Goal: Task Accomplishment & Management: Use online tool/utility

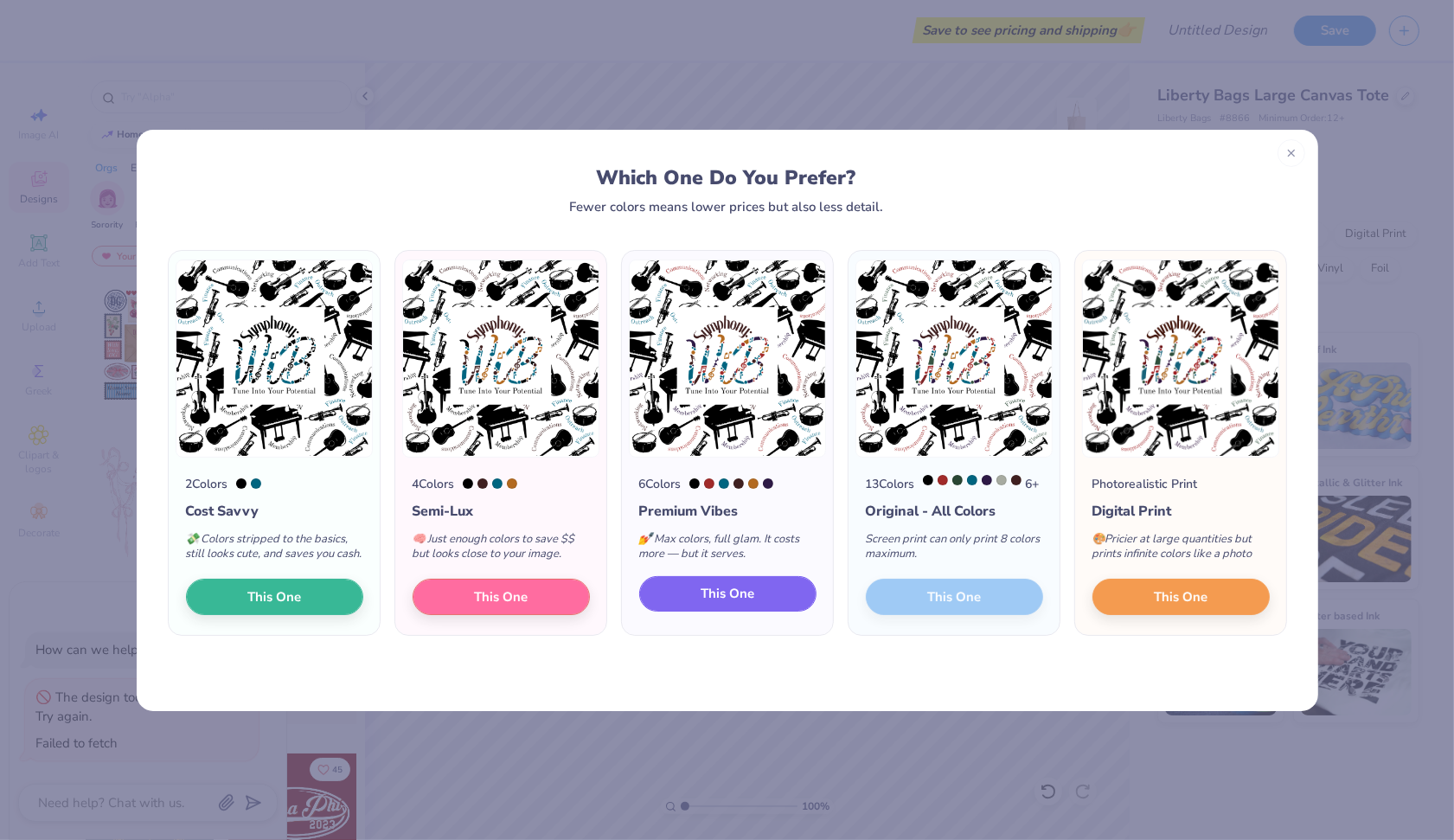
click at [739, 604] on span "This One" at bounding box center [727, 593] width 54 height 20
type textarea "x"
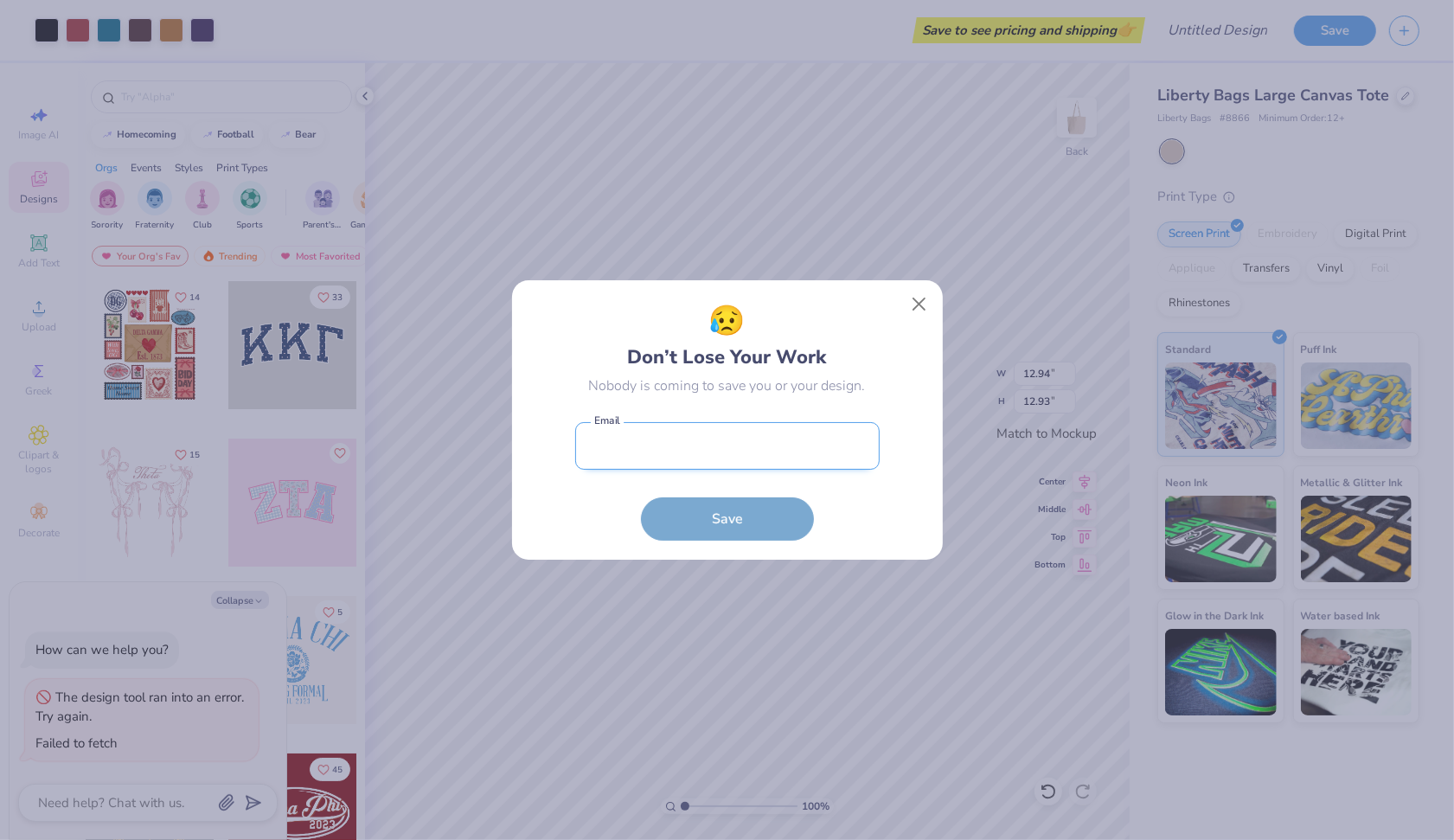
click at [749, 467] on input "email" at bounding box center [727, 445] width 304 height 48
type input "[EMAIL_ADDRESS][DOMAIN_NAME]"
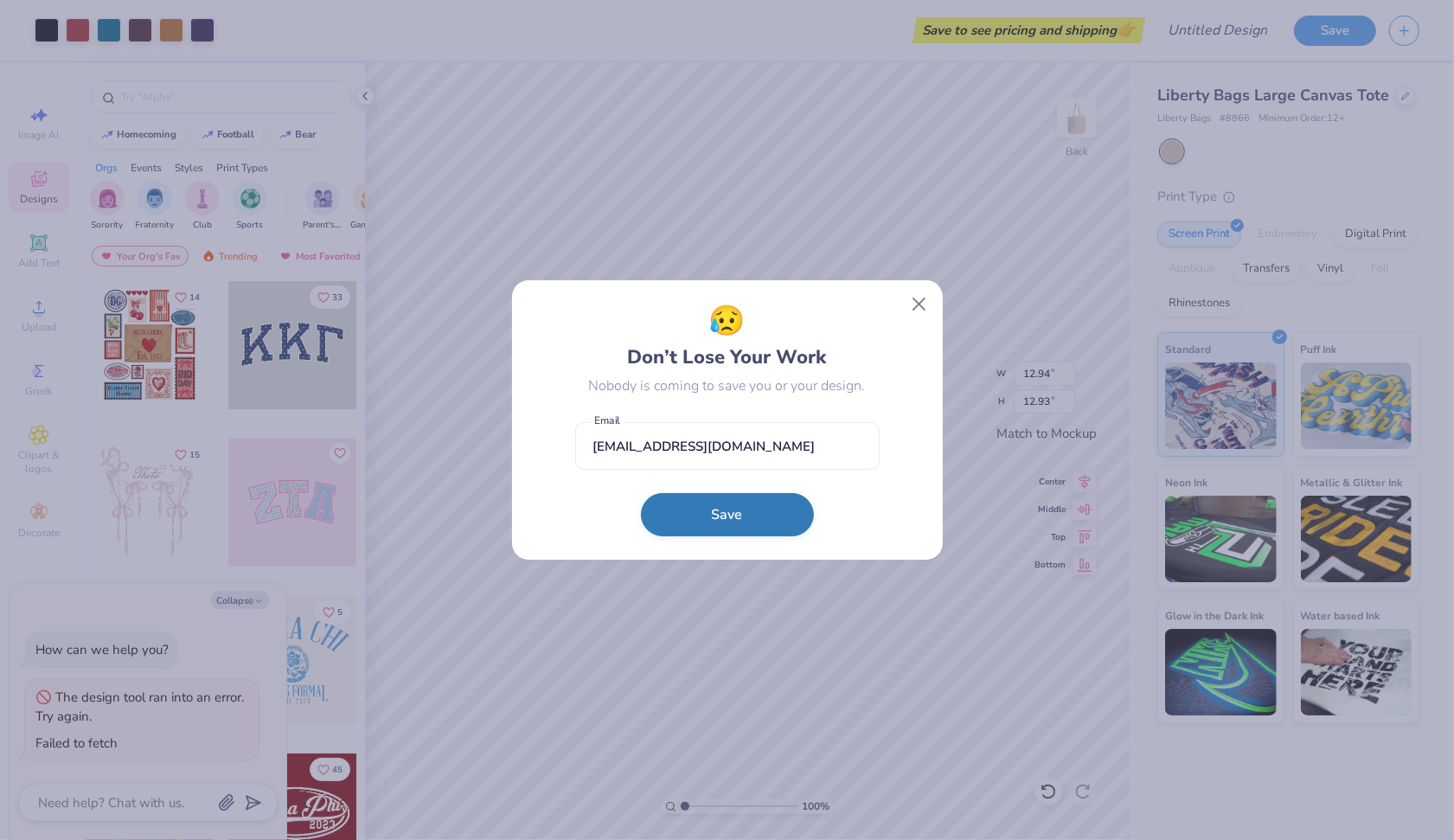
click at [743, 507] on button "Save" at bounding box center [728, 515] width 173 height 43
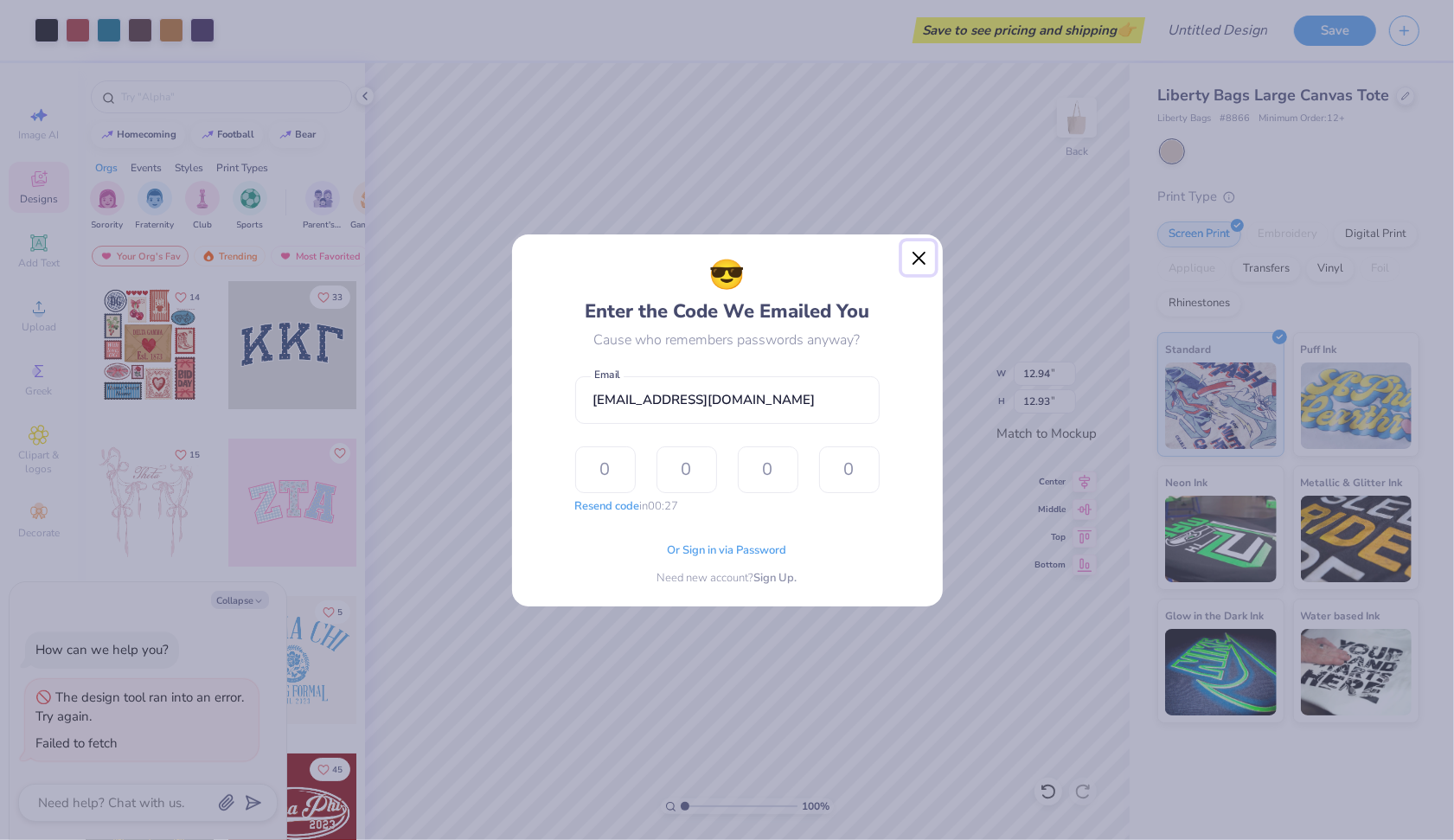
click at [902, 265] on button "Close" at bounding box center [918, 257] width 33 height 33
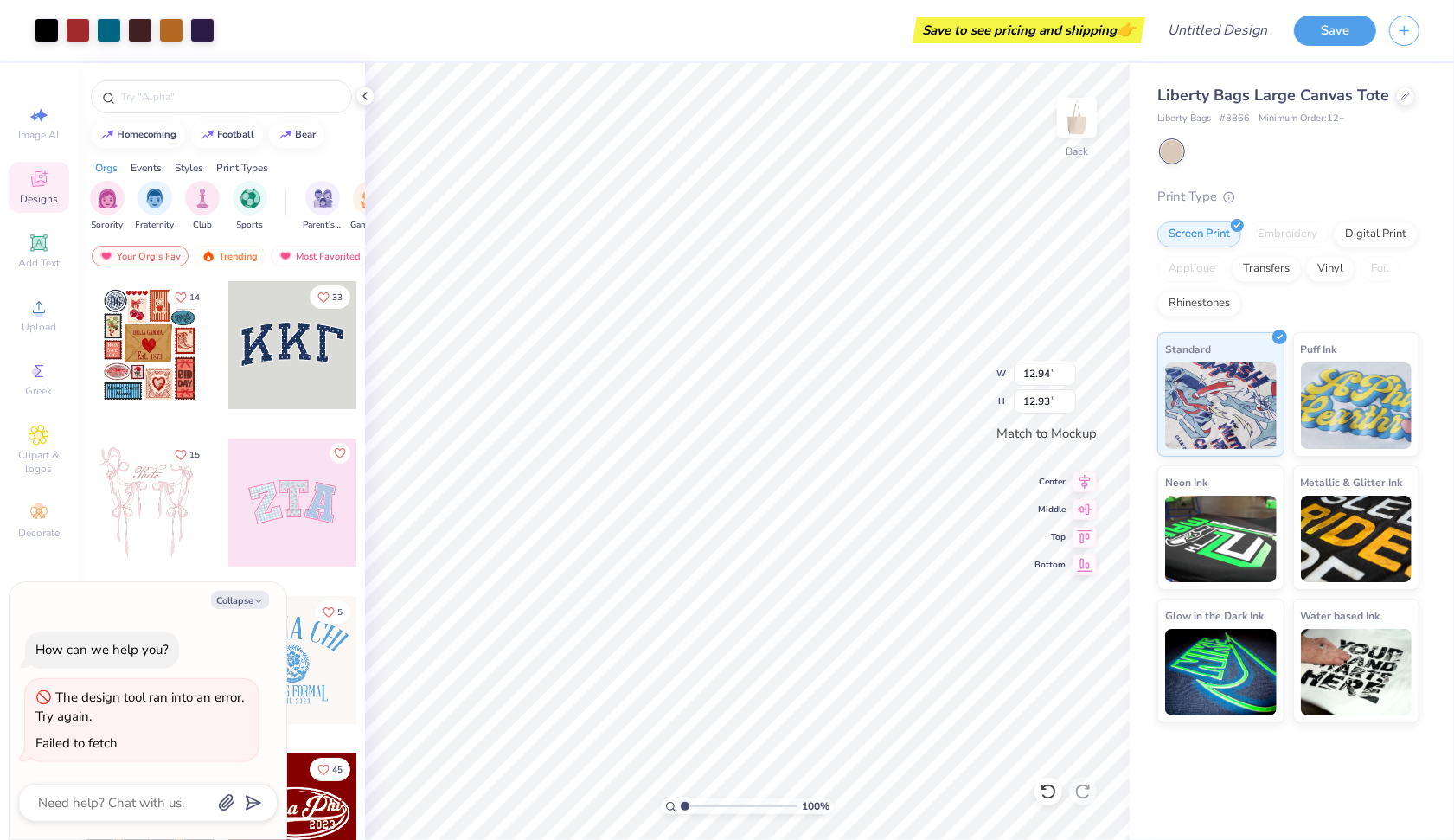
type textarea "x"
type input "1.55"
type textarea "x"
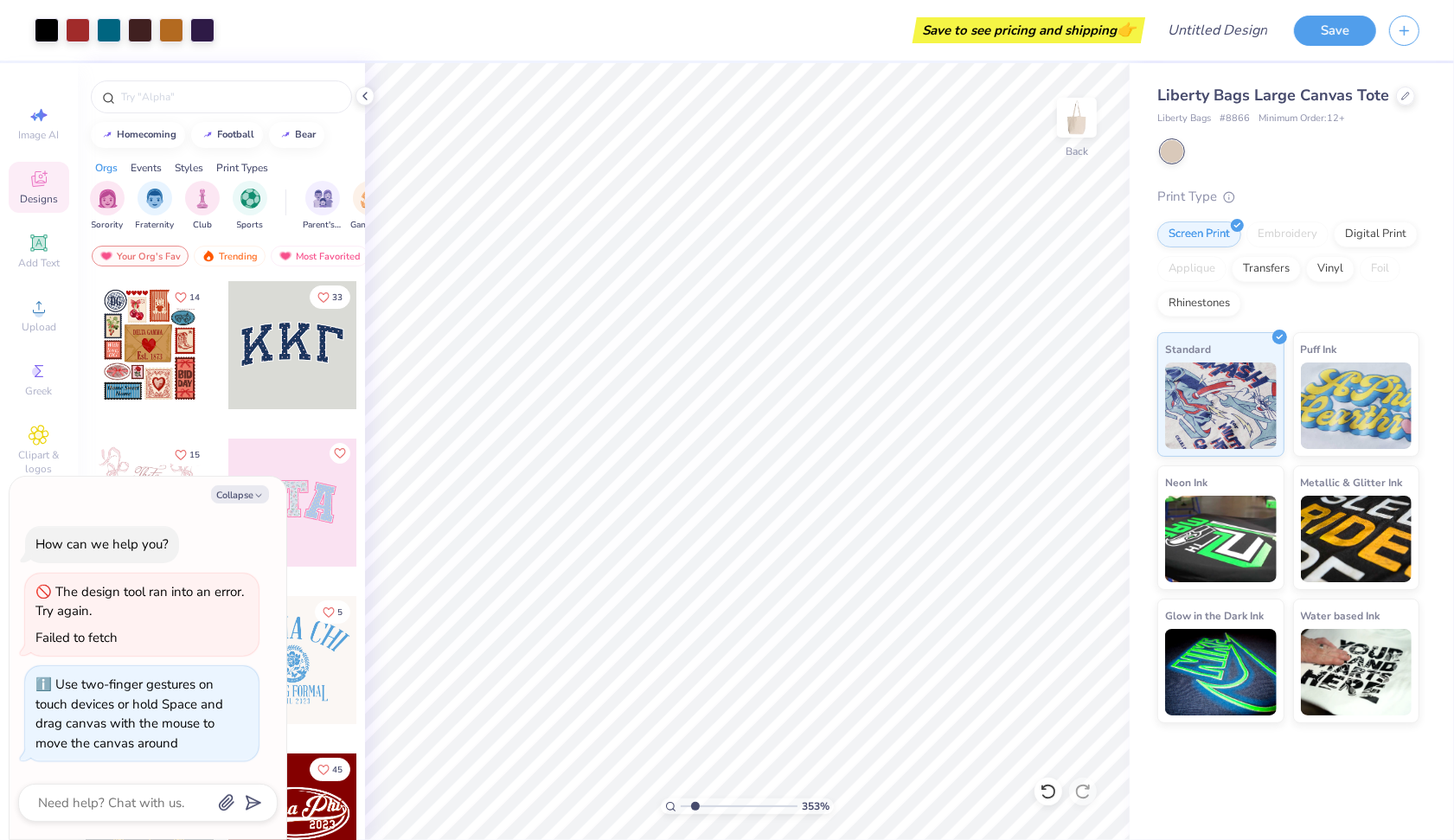
type input "1"
drag, startPoint x: 683, startPoint y: 813, endPoint x: 504, endPoint y: 790, distance: 180.5
click at [681, 799] on input "range" at bounding box center [739, 806] width 117 height 16
type textarea "x"
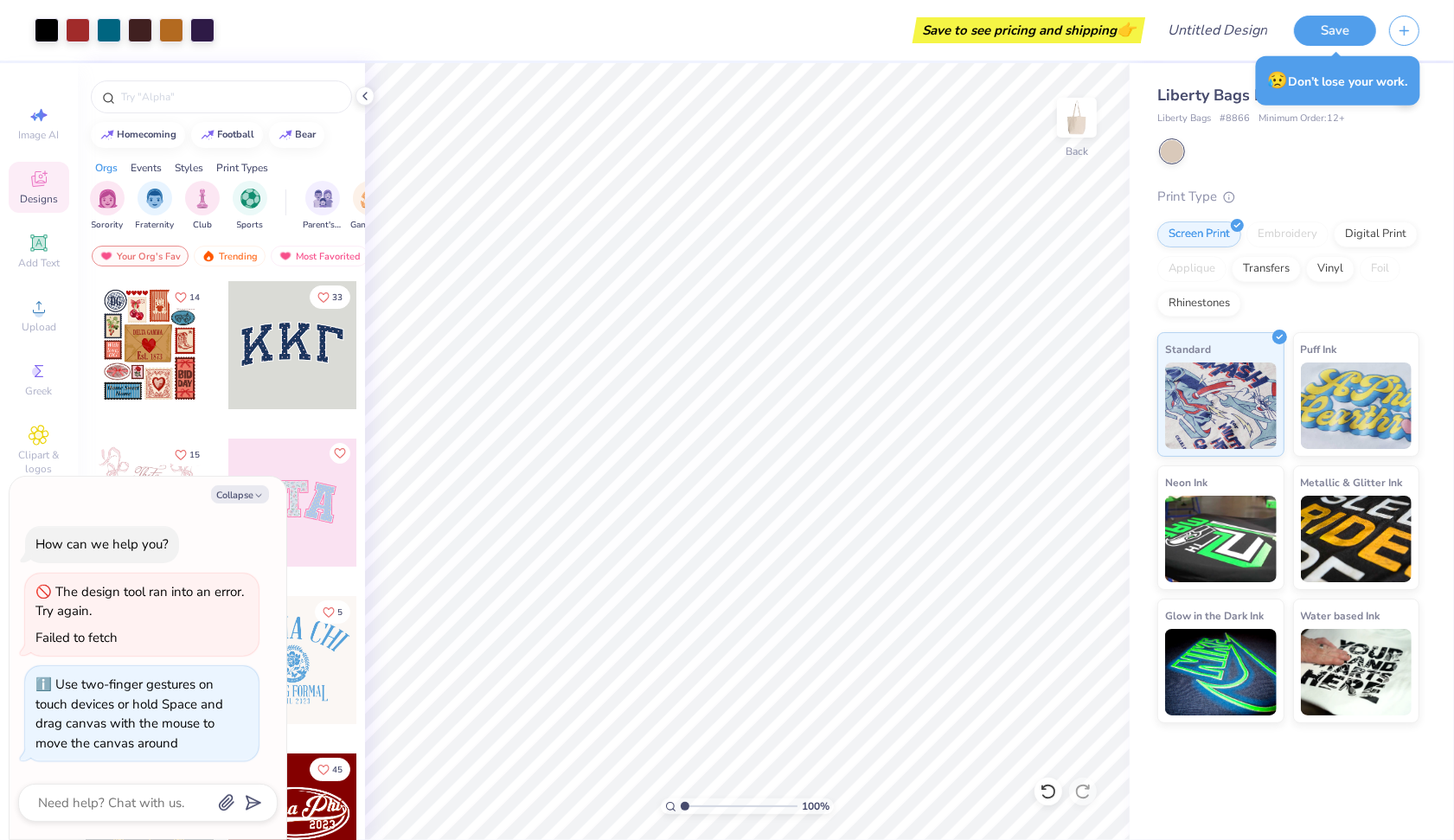
type textarea "x"
